Goal: Task Accomplishment & Management: Use online tool/utility

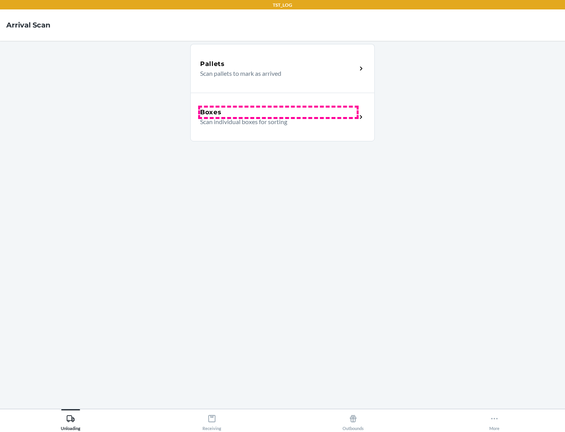
click at [278, 112] on div "Boxes" at bounding box center [278, 112] width 157 height 9
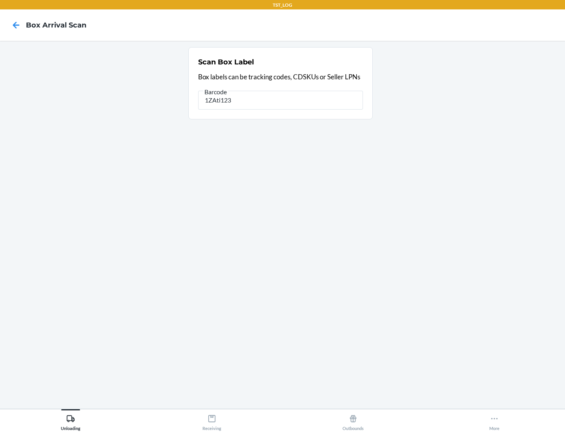
type input "1ZAti123"
